Goal: Transaction & Acquisition: Purchase product/service

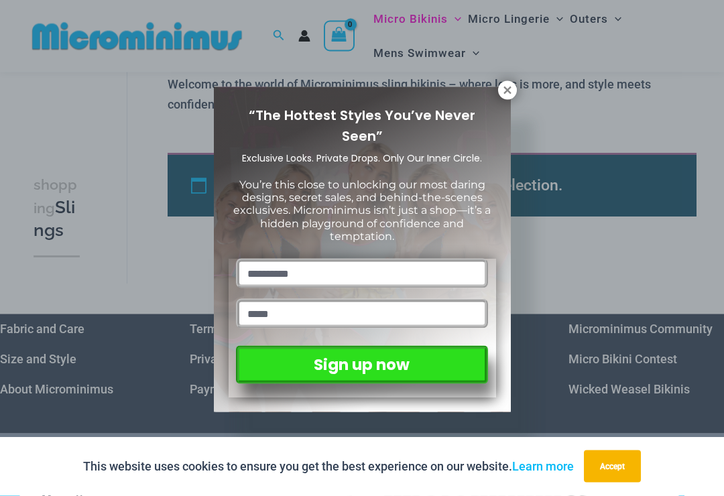
scroll to position [901, 0]
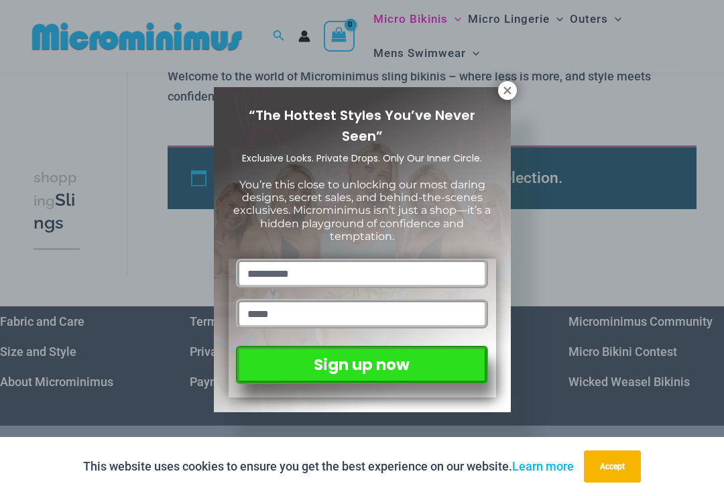
click at [505, 89] on icon at bounding box center [507, 90] width 7 height 7
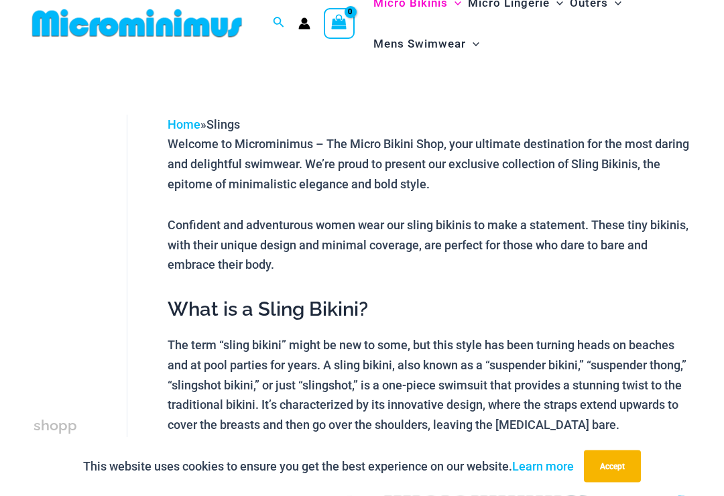
scroll to position [0, 0]
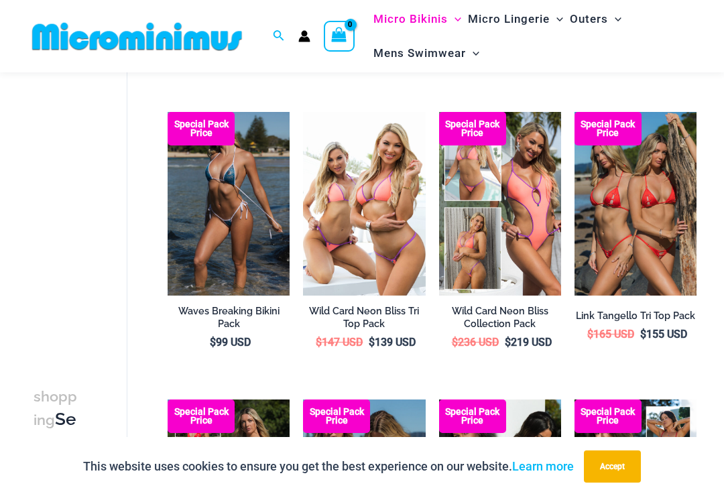
scroll to position [362, 0]
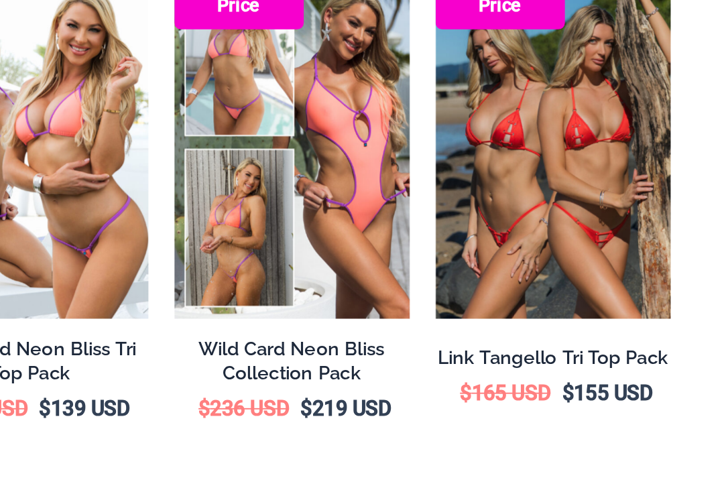
click at [575, 105] on img at bounding box center [575, 105] width 0 height 0
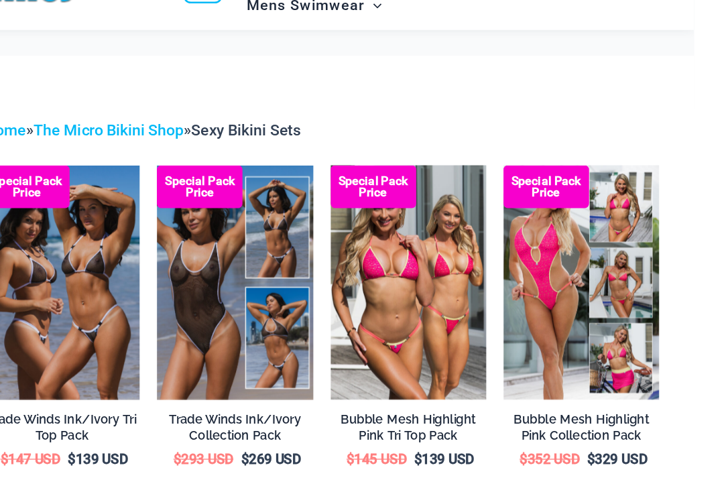
scroll to position [5, 0]
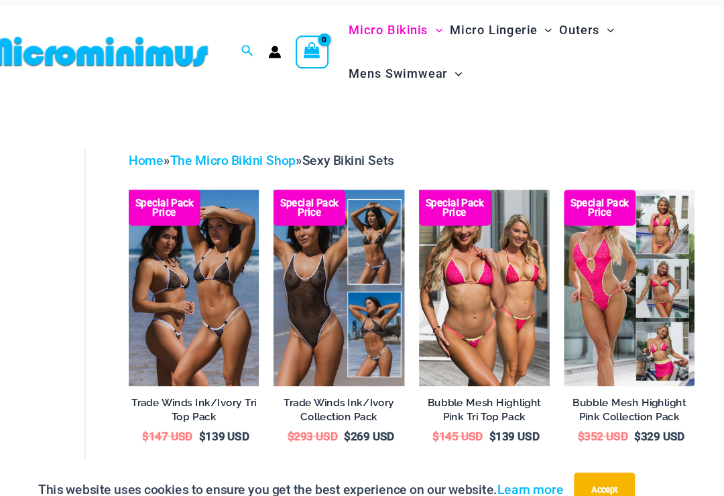
click at [303, 186] on img at bounding box center [303, 186] width 0 height 0
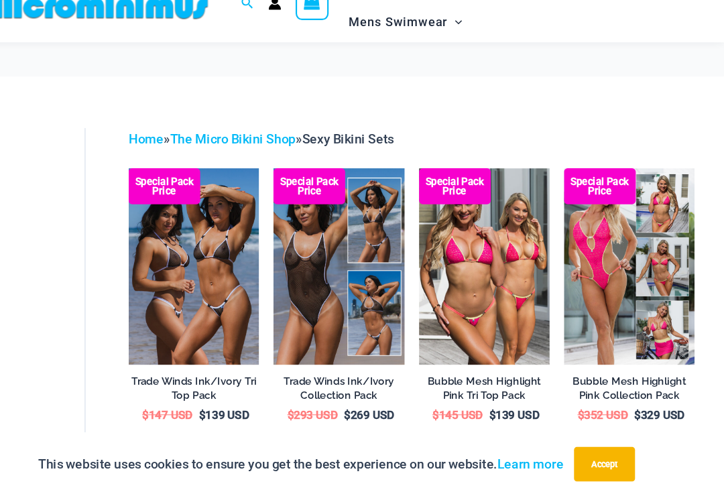
scroll to position [0, 0]
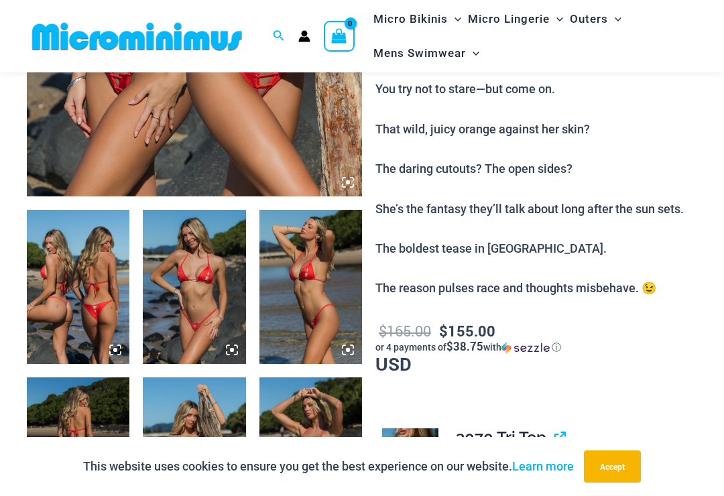
scroll to position [418, 0]
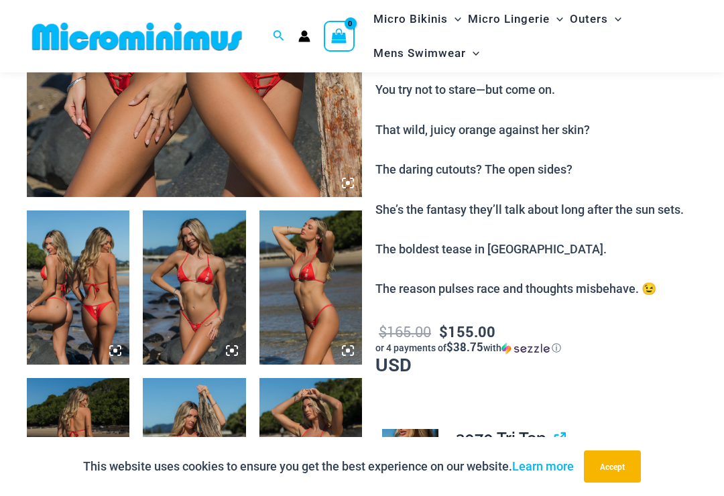
click at [76, 300] on img at bounding box center [78, 288] width 103 height 154
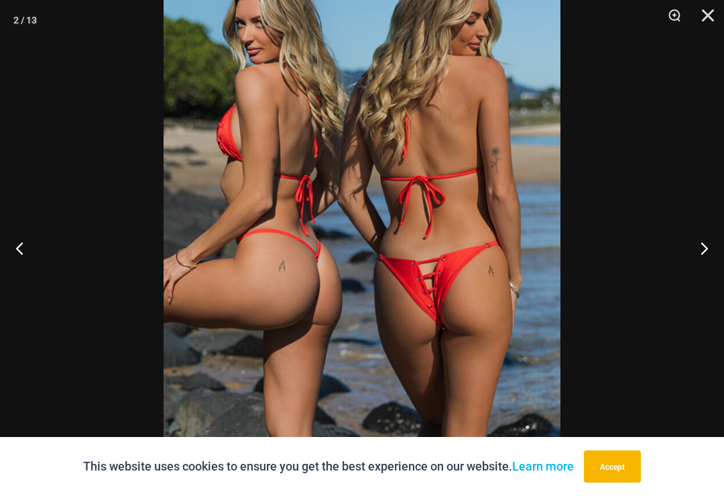
click at [714, 260] on button "Next" at bounding box center [699, 248] width 50 height 67
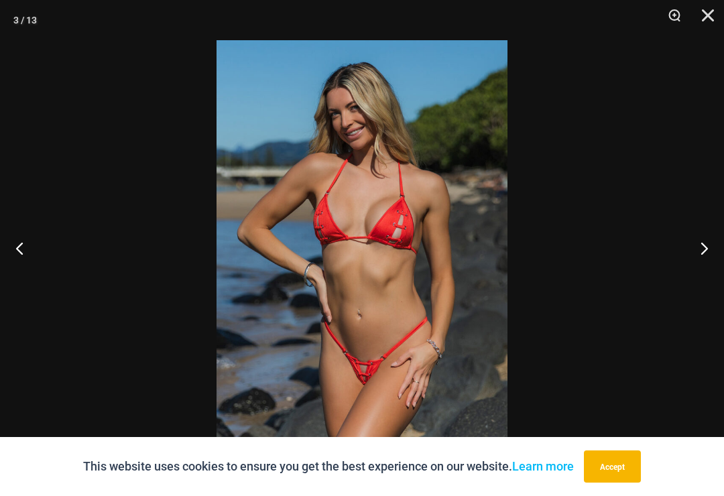
click at [706, 258] on button "Next" at bounding box center [699, 248] width 50 height 67
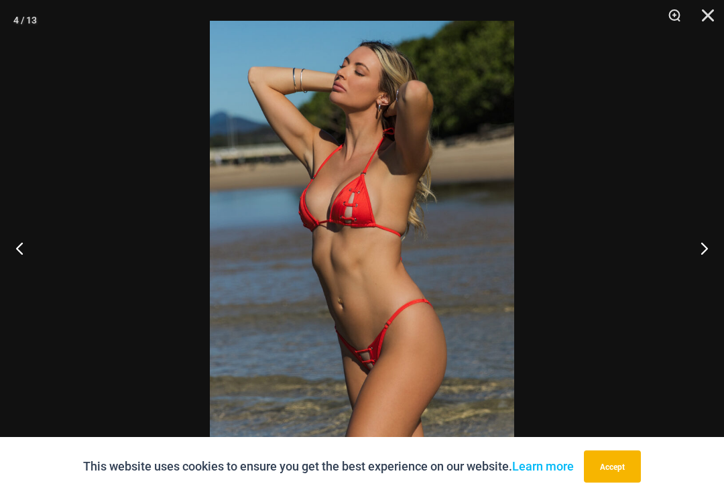
click at [722, 261] on button "Next" at bounding box center [699, 248] width 50 height 67
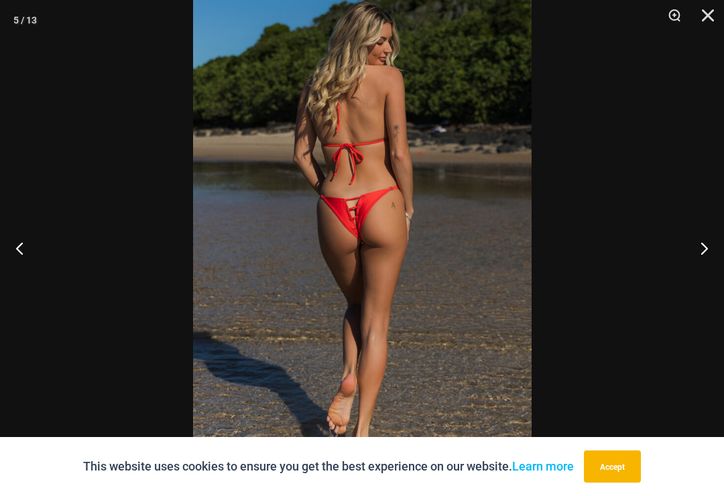
click at [714, 262] on button "Next" at bounding box center [699, 248] width 50 height 67
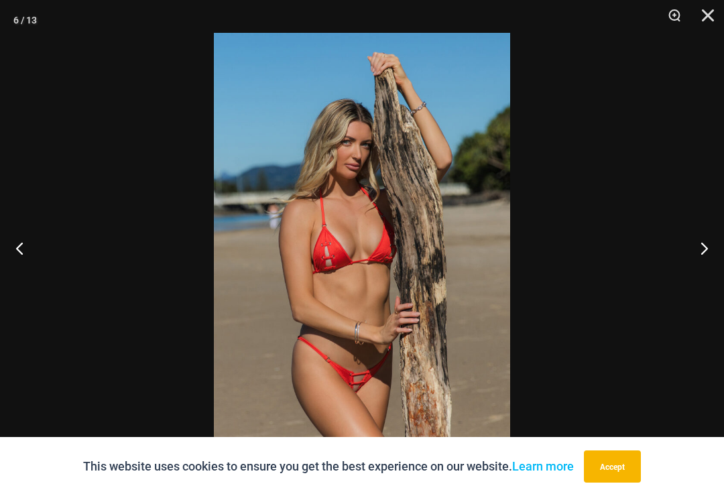
click at [710, 262] on button "Next" at bounding box center [699, 248] width 50 height 67
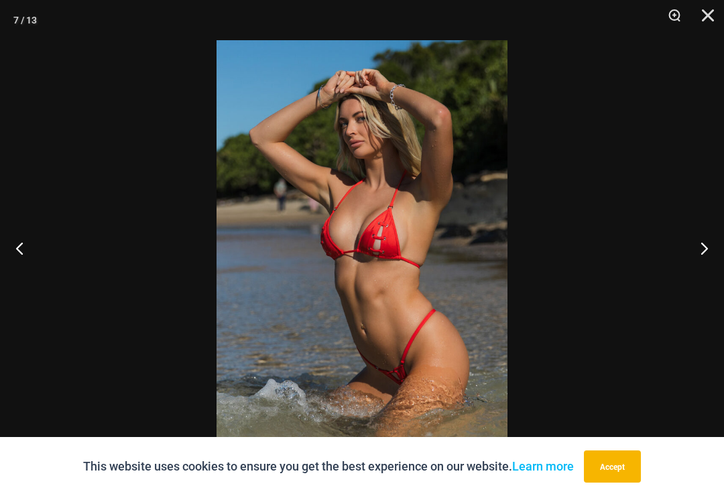
click at [718, 257] on button "Next" at bounding box center [699, 248] width 50 height 67
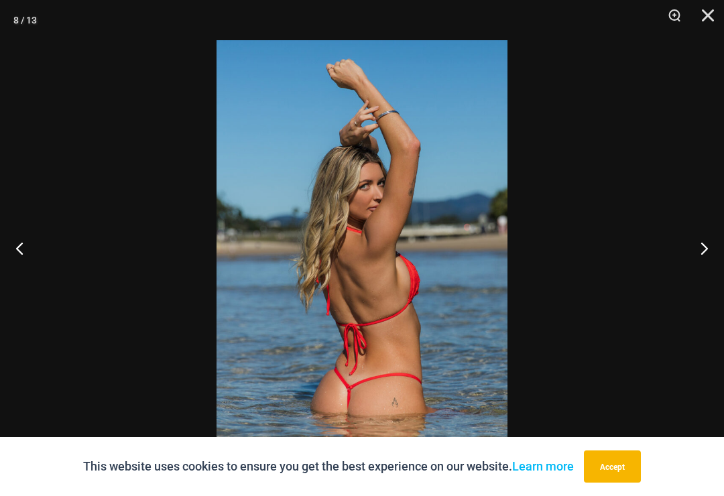
click at [718, 257] on button "Next" at bounding box center [699, 248] width 50 height 67
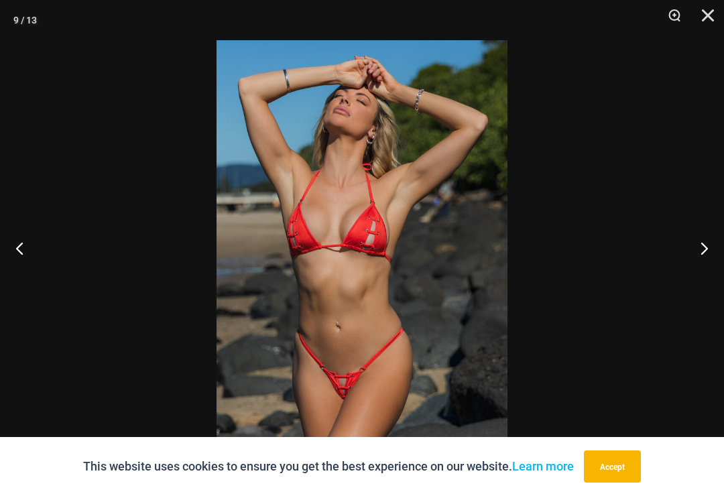
click at [720, 258] on button "Next" at bounding box center [699, 248] width 50 height 67
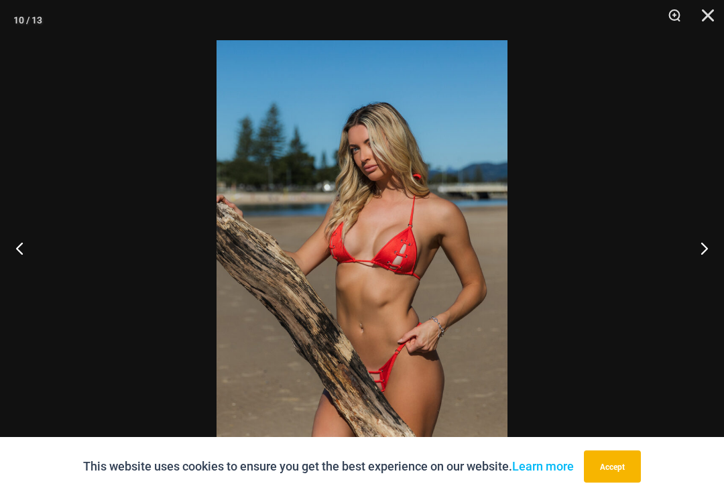
click at [26, 253] on button "Previous" at bounding box center [25, 248] width 50 height 67
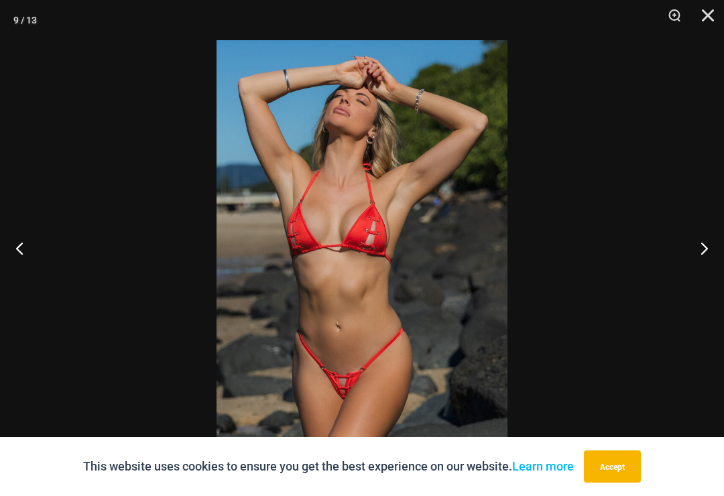
click at [715, 16] on button "Close" at bounding box center [704, 20] width 34 height 40
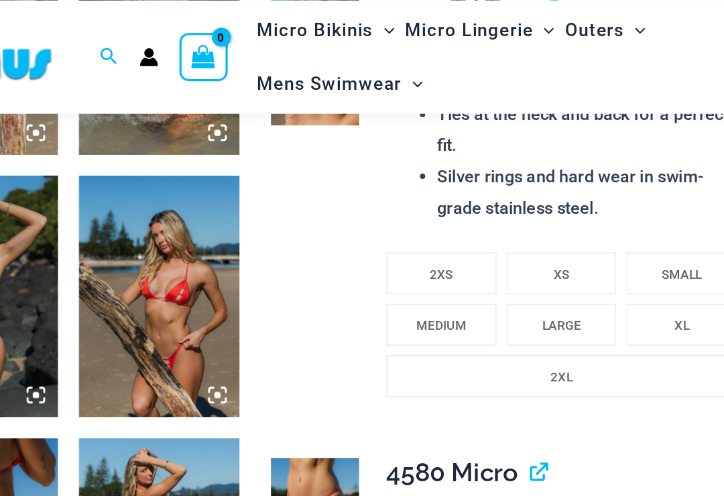
scroll to position [842, 0]
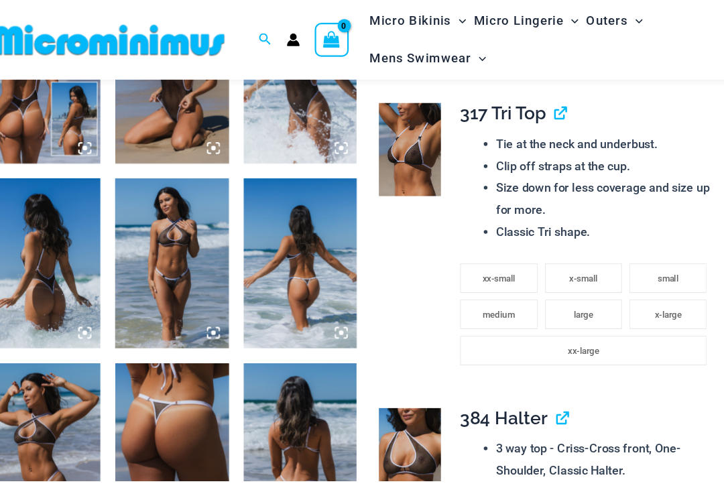
scroll to position [628, 0]
